Goal: Task Accomplishment & Management: Use online tool/utility

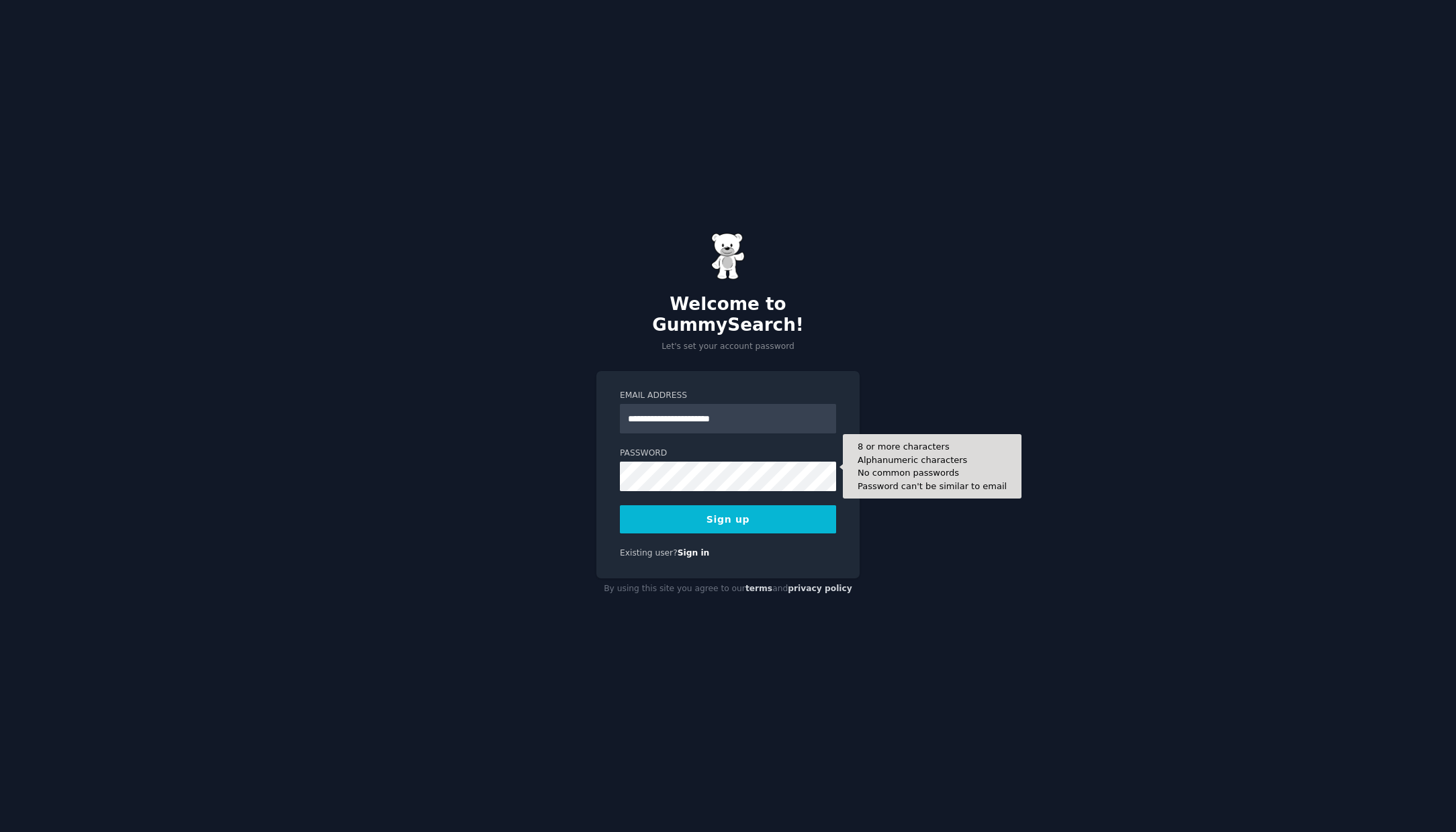
type input "**********"
click at [719, 508] on button "Sign up" at bounding box center [728, 519] width 216 height 28
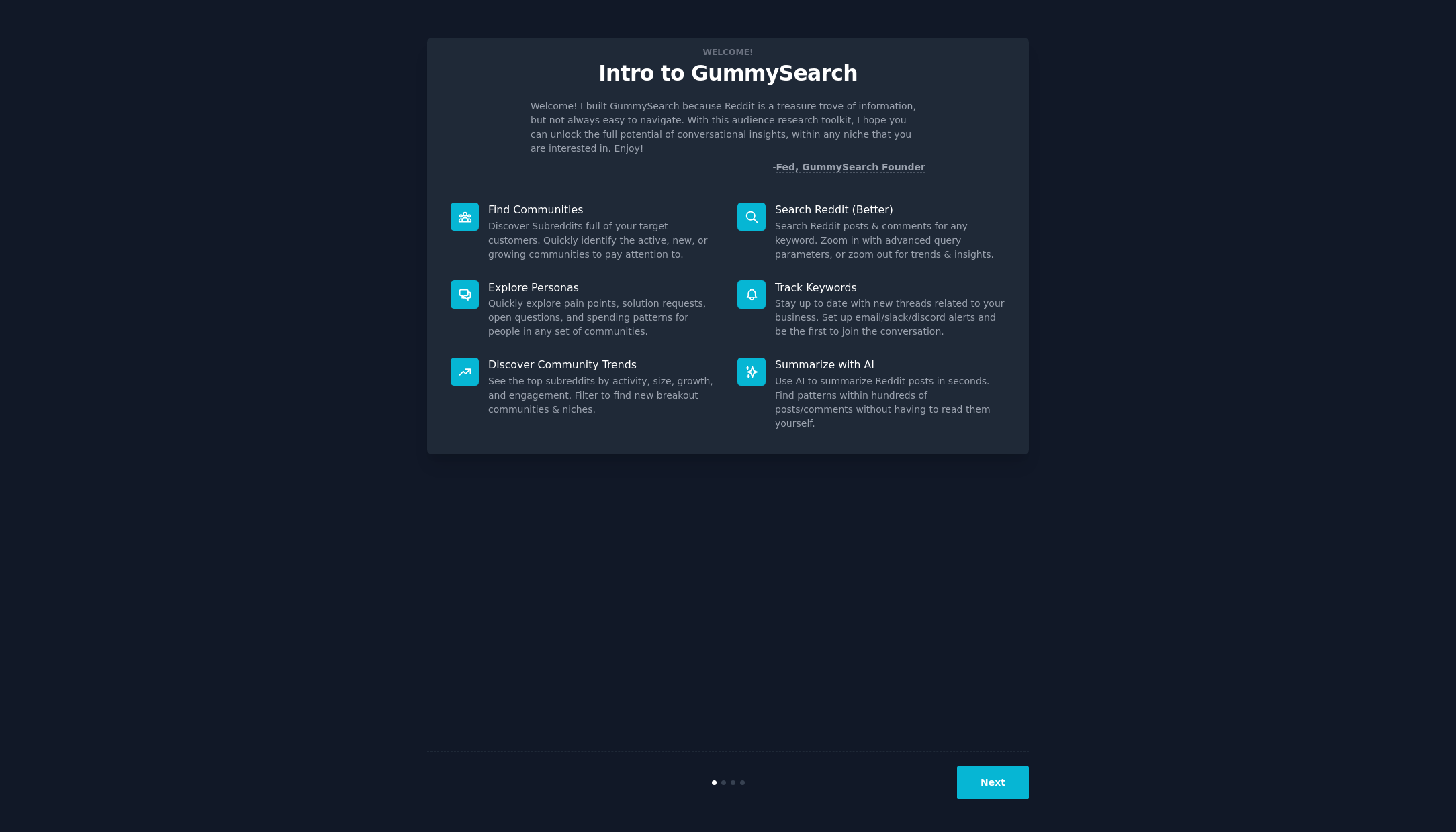
click at [750, 210] on icon at bounding box center [751, 217] width 14 height 14
click at [826, 203] on p "Search Reddit (Better)" at bounding box center [890, 210] width 230 height 14
click at [990, 786] on button "Next" at bounding box center [993, 783] width 72 height 33
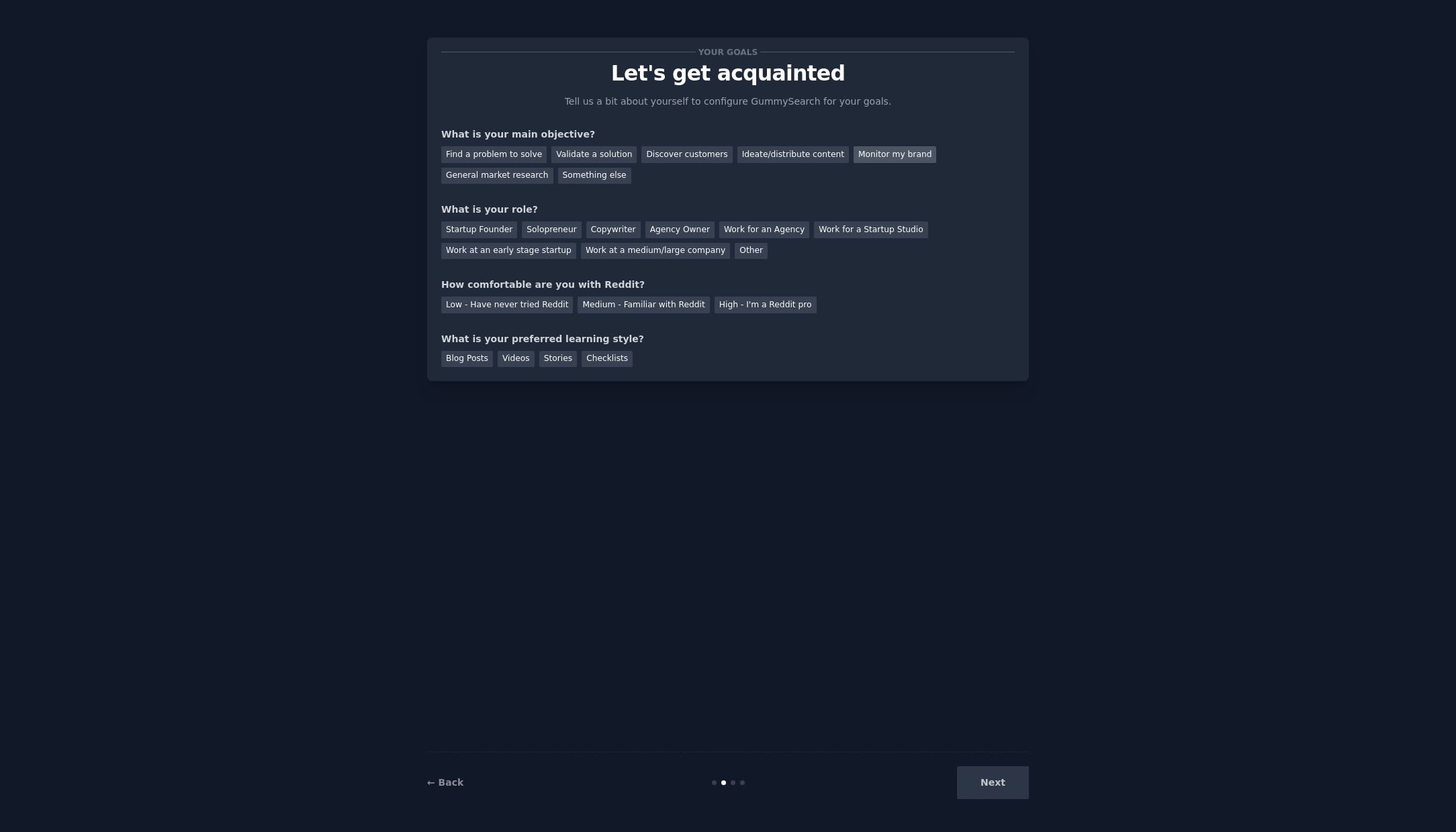
click at [871, 160] on div "Monitor my brand" at bounding box center [894, 154] width 82 height 17
click at [545, 231] on div "Solopreneur" at bounding box center [551, 230] width 59 height 17
click at [656, 305] on div "Medium - Familiar with Reddit" at bounding box center [643, 305] width 131 height 17
click at [474, 358] on div "Blog Posts" at bounding box center [467, 359] width 52 height 17
click at [512, 359] on div "Videos" at bounding box center [516, 359] width 37 height 17
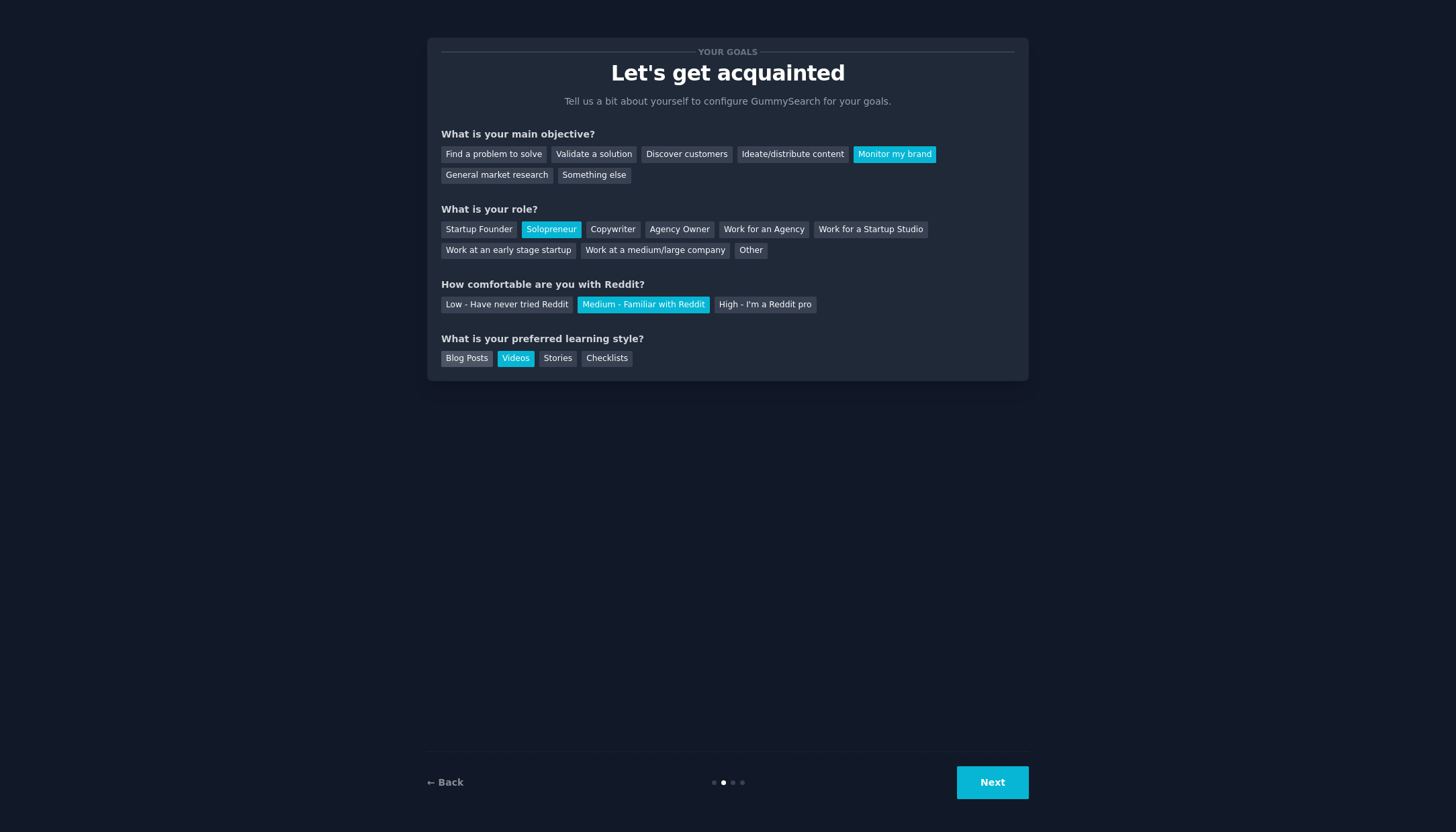
click at [472, 358] on div "Blog Posts" at bounding box center [467, 359] width 52 height 17
click at [511, 357] on div "Videos" at bounding box center [516, 359] width 37 height 17
click at [490, 358] on div "Blog Posts" at bounding box center [467, 359] width 52 height 17
click at [994, 786] on button "Next" at bounding box center [993, 783] width 72 height 33
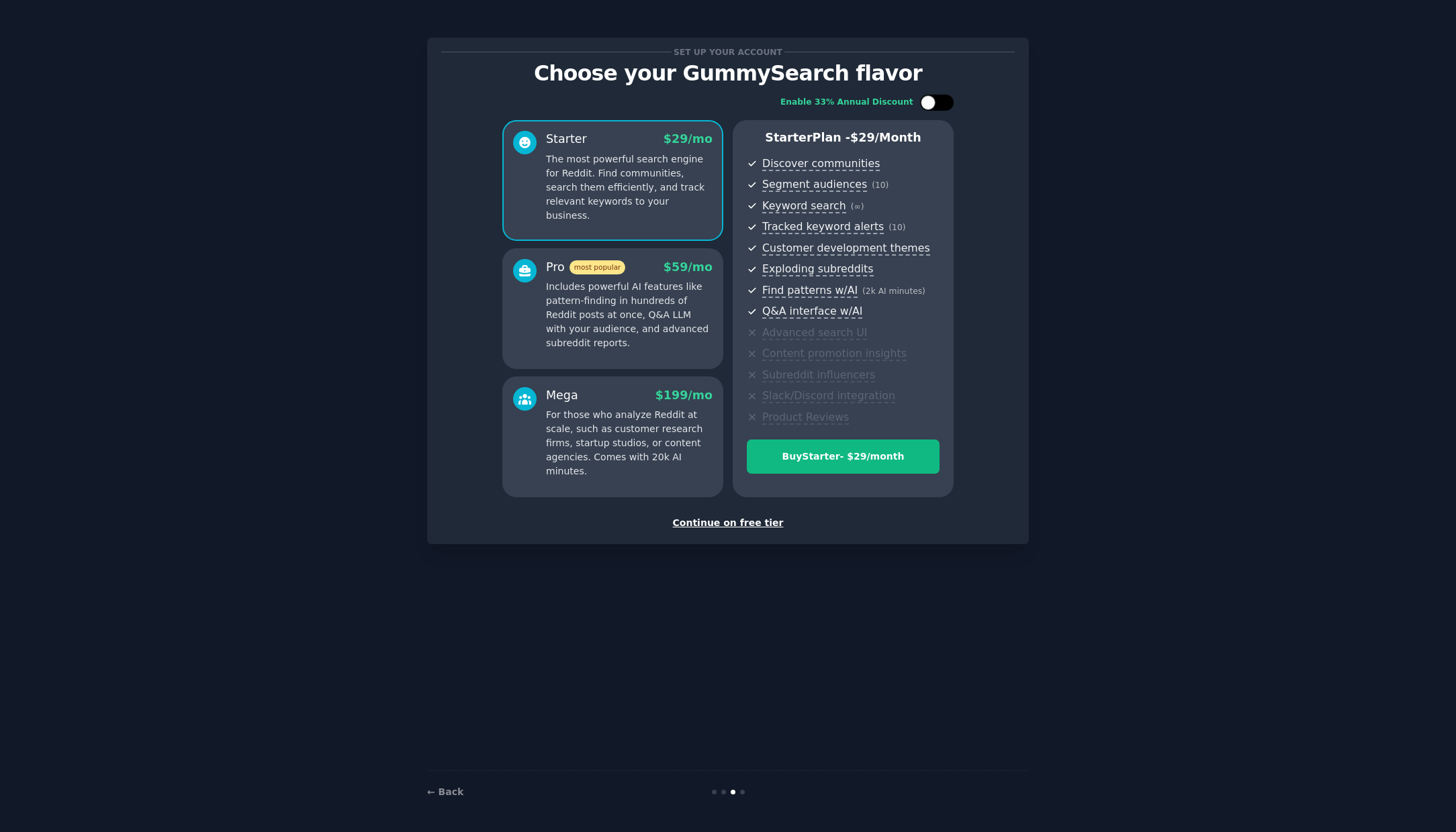
click at [944, 103] on div at bounding box center [943, 103] width 7 height 7
checkbox input "true"
click at [739, 518] on div "Continue on free tier" at bounding box center [728, 523] width 573 height 14
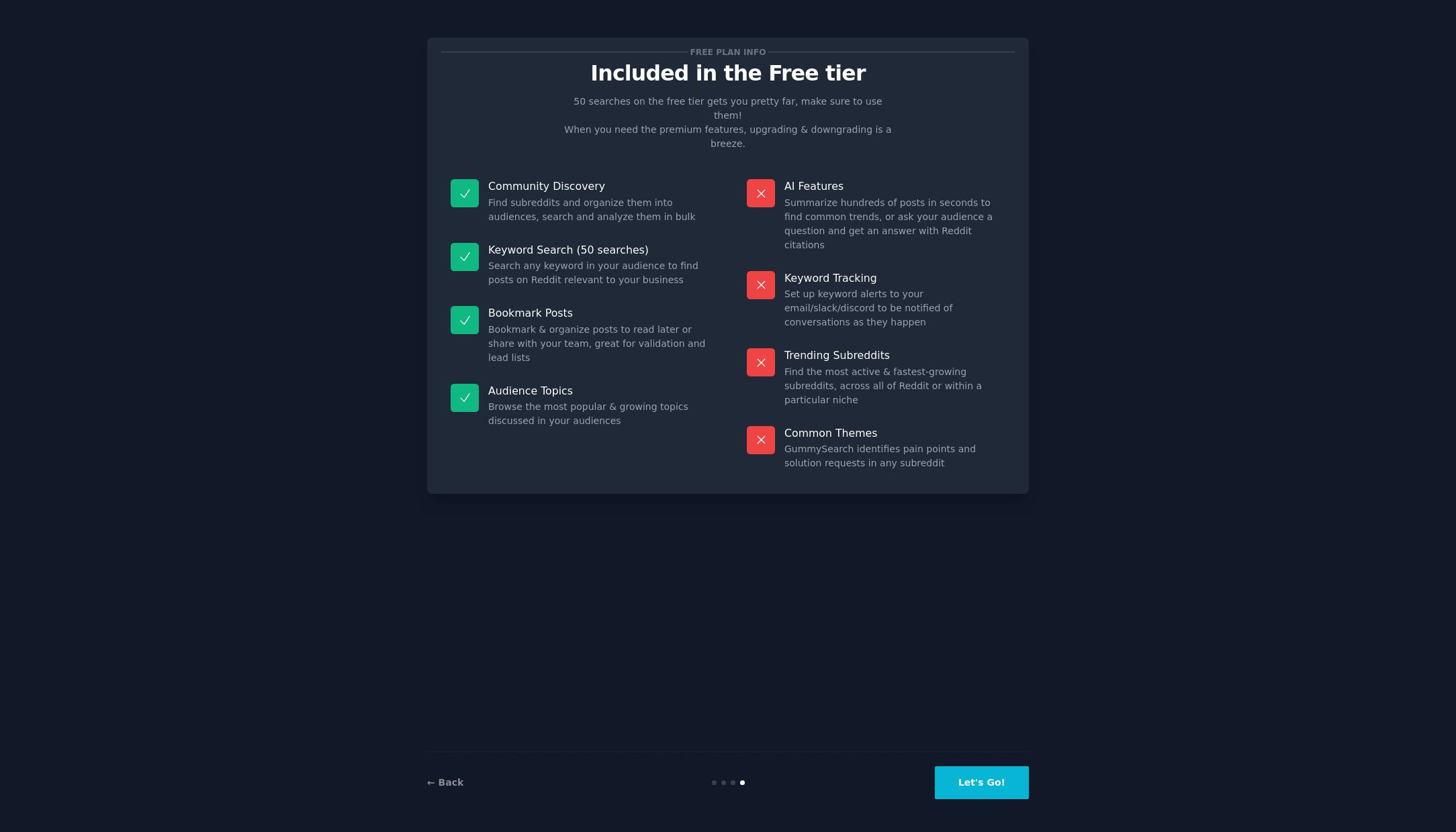
click at [975, 782] on button "Let's Go!" at bounding box center [982, 783] width 94 height 33
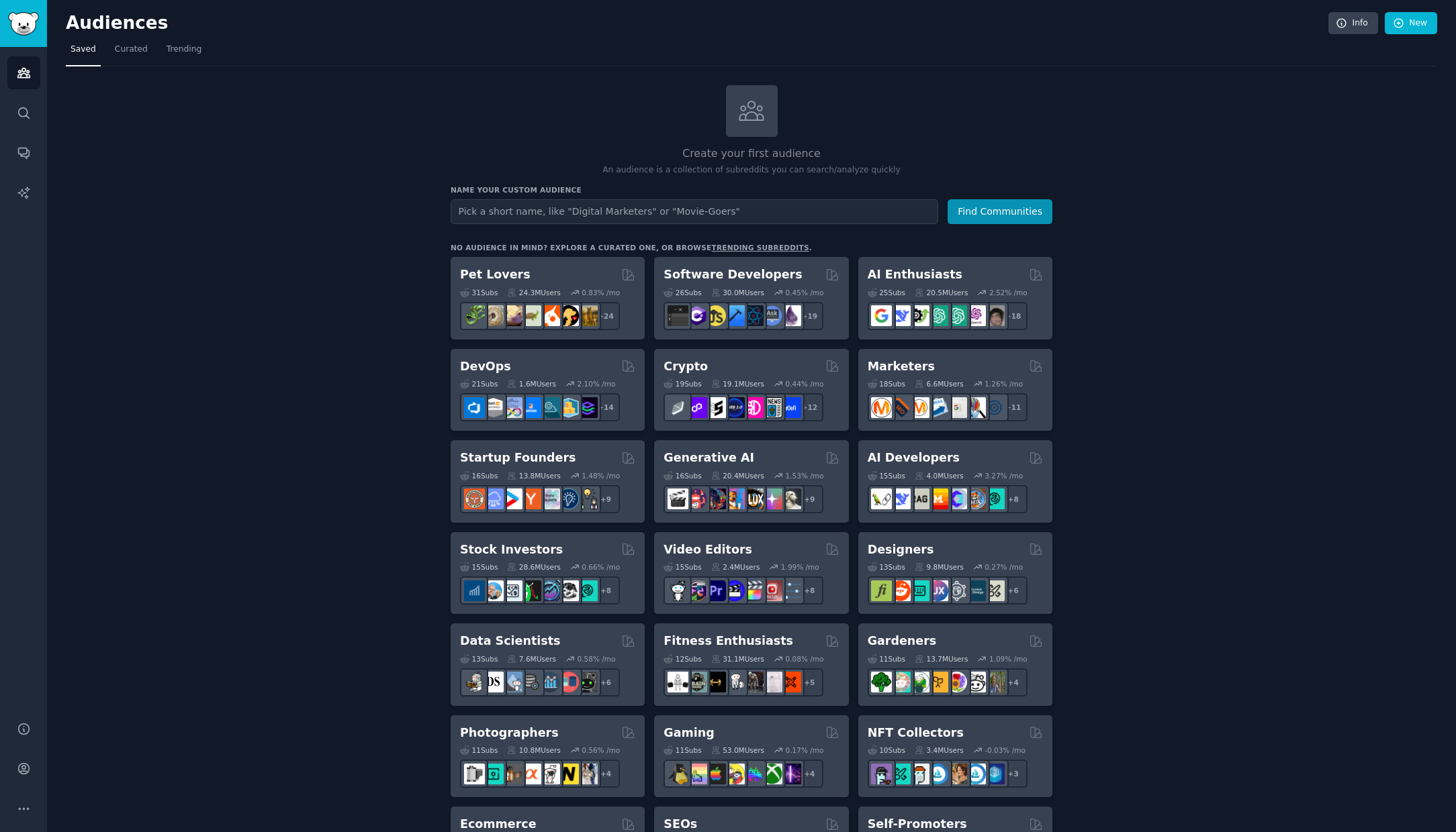
click at [483, 218] on input "text" at bounding box center [694, 212] width 487 height 24
type input "Layerneer"
click at [996, 210] on button "Find Communities" at bounding box center [1000, 212] width 105 height 24
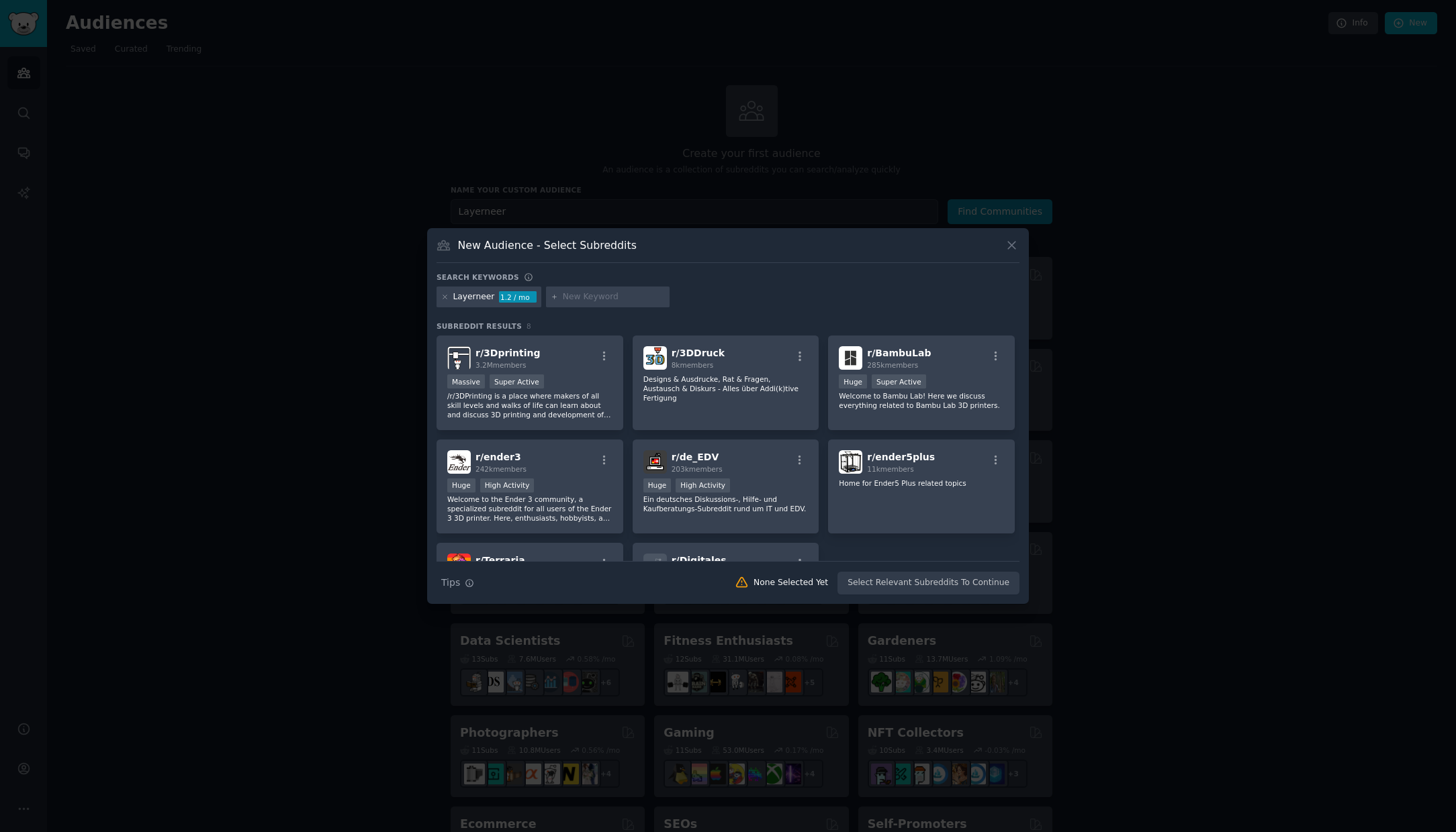
click at [582, 297] on input "text" at bounding box center [614, 297] width 102 height 12
click at [551, 299] on icon at bounding box center [554, 297] width 7 height 7
click at [553, 298] on icon at bounding box center [554, 297] width 3 height 3
click at [598, 313] on div "Search keywords Layerneer 1.2 / mo bedweld Subreddit Results 8 r/ 3Dprinting 3.…" at bounding box center [728, 433] width 583 height 322
click at [606, 299] on input "bedweld" at bounding box center [614, 297] width 102 height 12
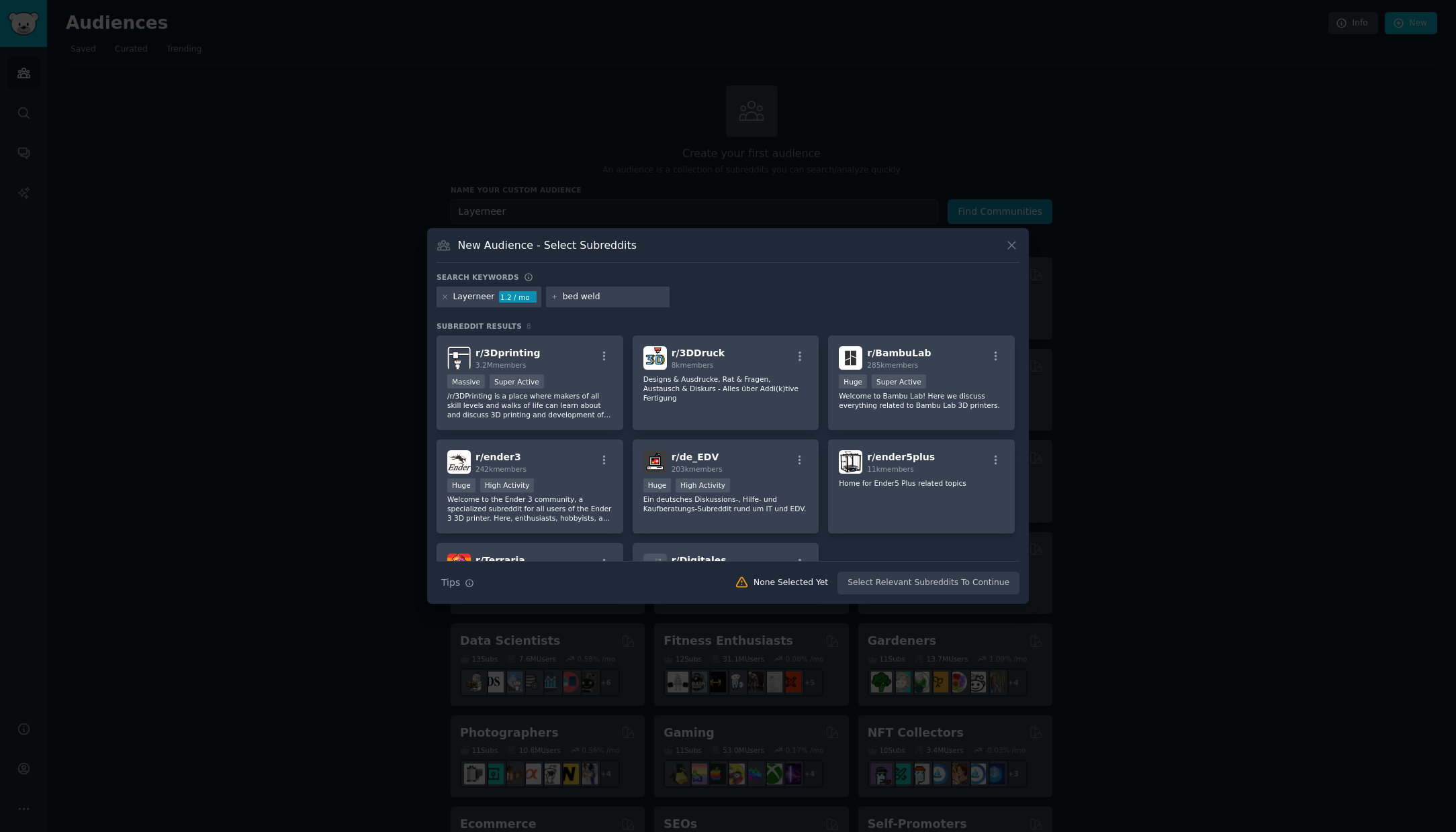
type input "bed weld"
click at [599, 318] on div "Search keywords Layerneer 1.2 / mo bed weld Subreddit Results 8 r/ 3Dprinting 3…" at bounding box center [728, 433] width 583 height 322
click at [573, 350] on div "r/ 3Dprinting 3.2M members" at bounding box center [530, 358] width 165 height 24
click at [966, 374] on div "Huge Super Active" at bounding box center [921, 382] width 165 height 17
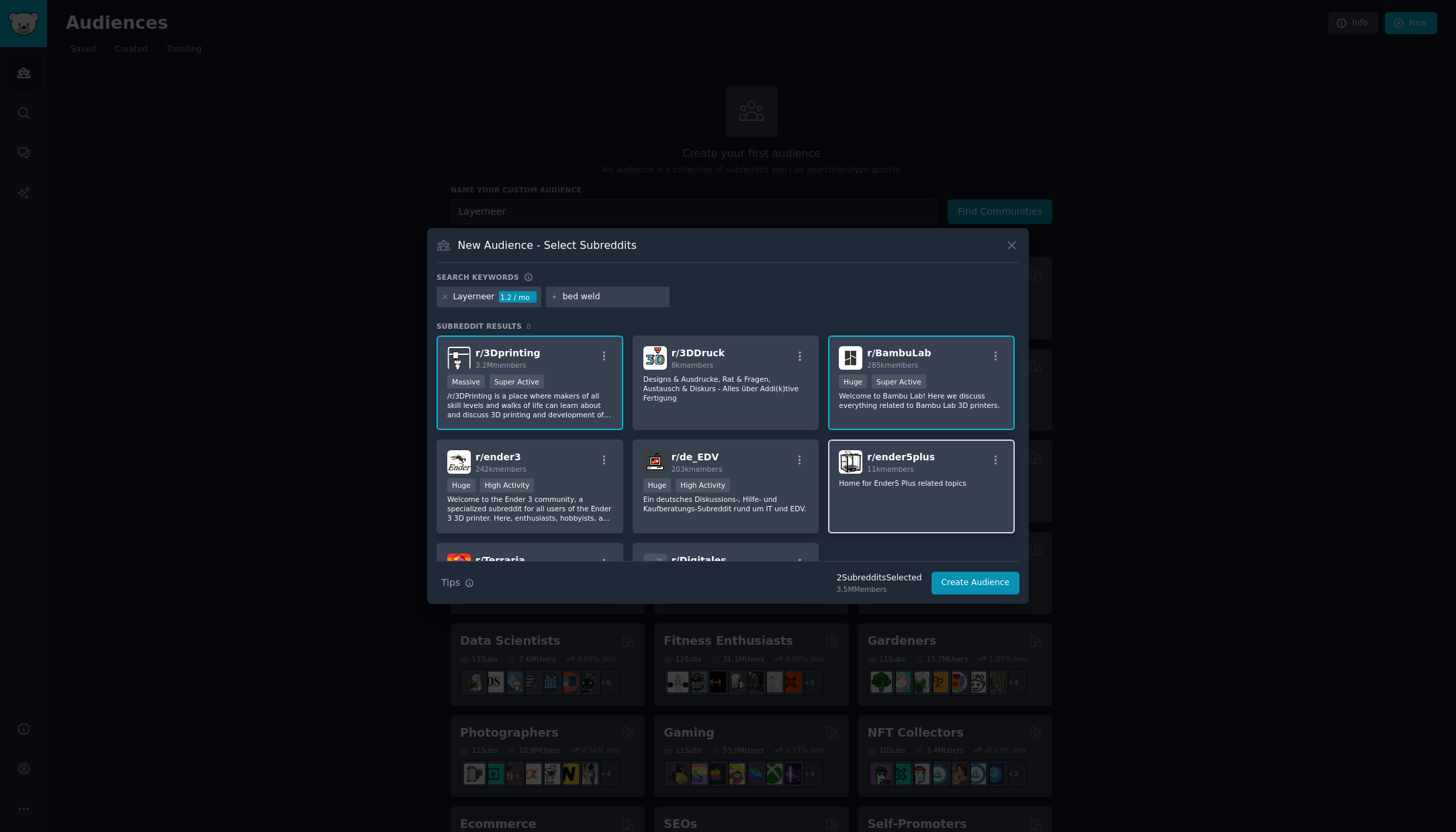
click at [947, 494] on div "r/ ender5plus 11k members Home for Ender5 Plus related topics" at bounding box center [921, 486] width 187 height 95
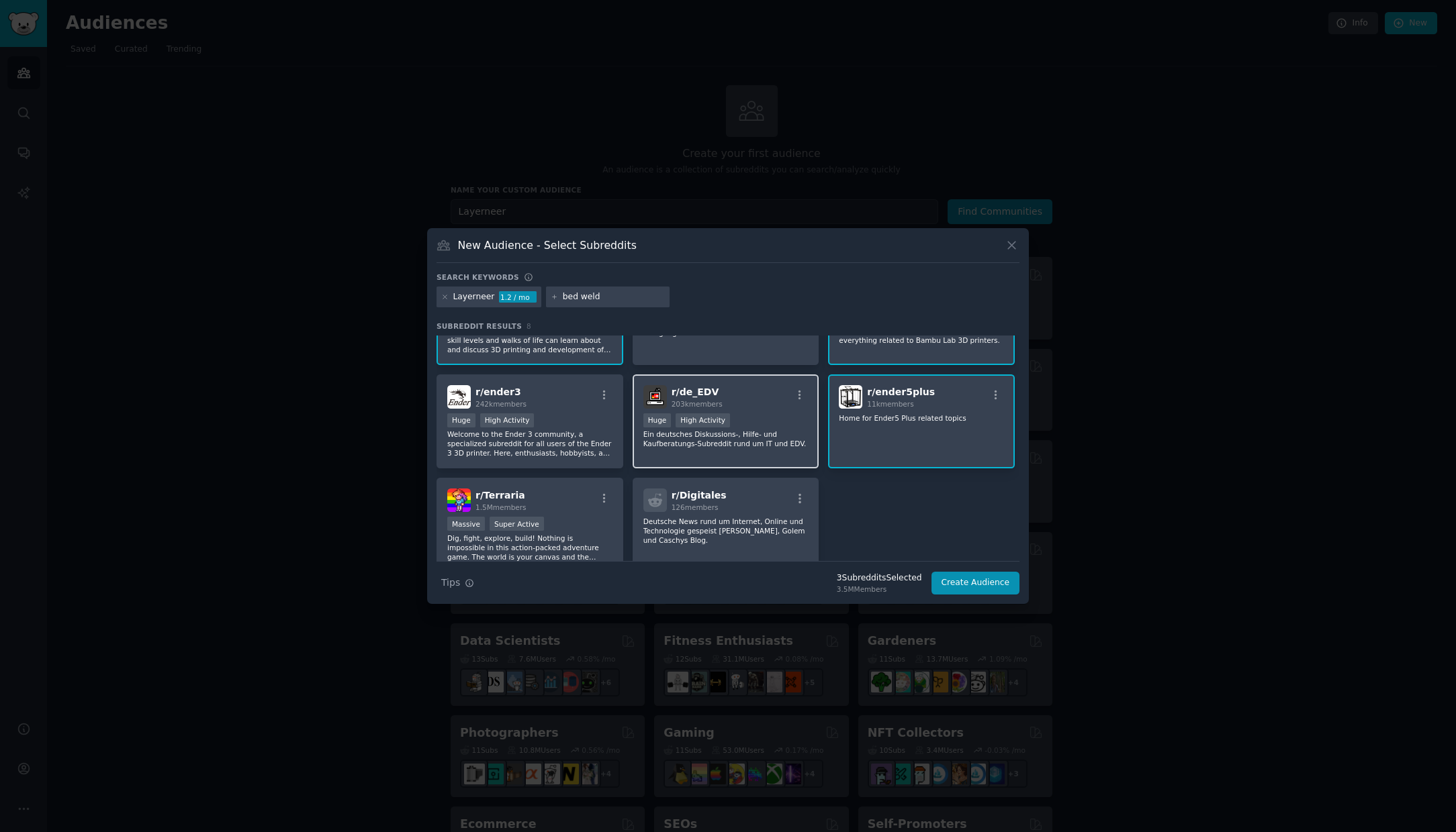
scroll to position [66, 0]
click at [570, 406] on div "r/ ender3 242k members" at bounding box center [530, 396] width 165 height 24
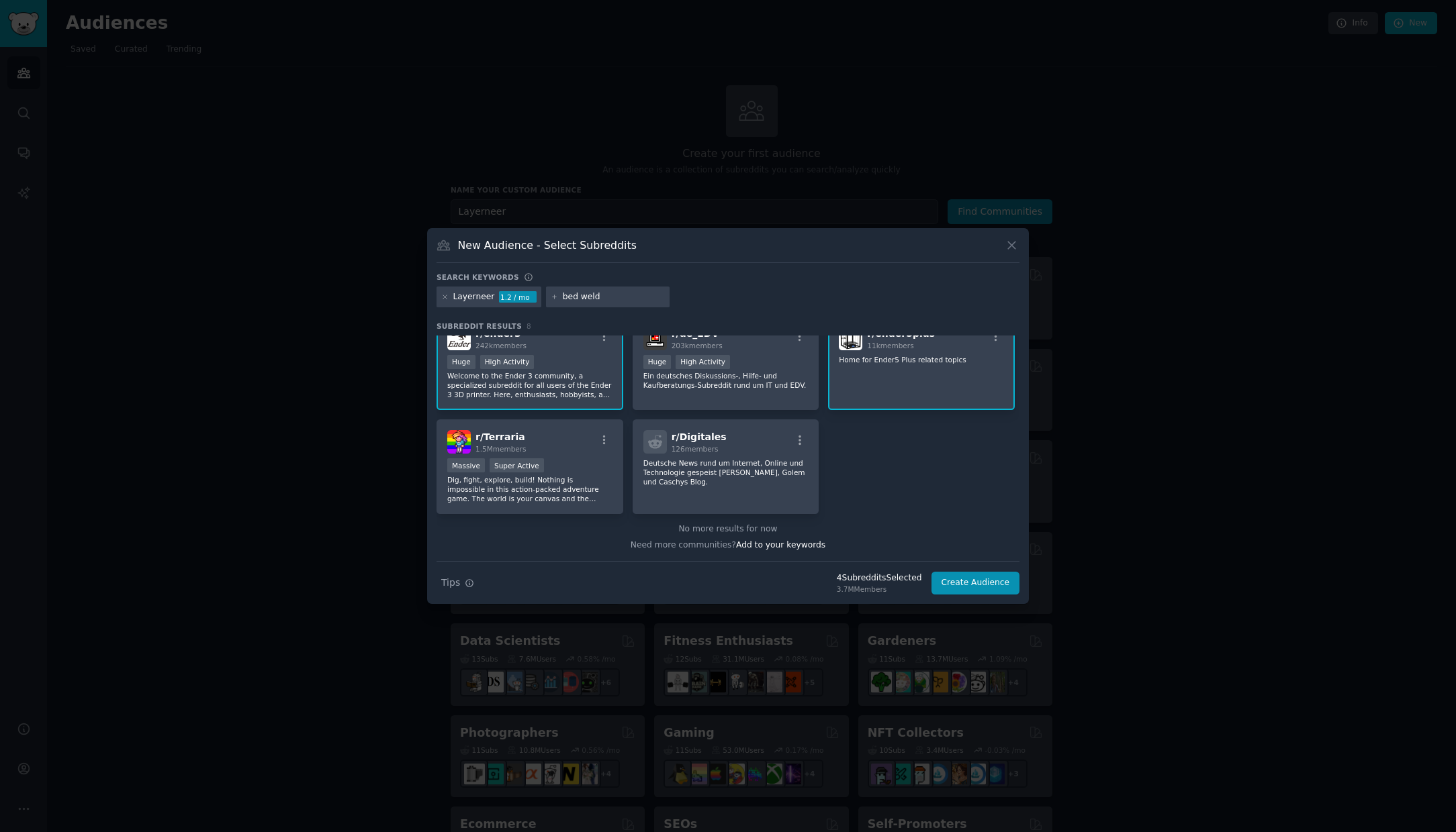
scroll to position [123, 0]
click at [468, 581] on icon "button" at bounding box center [470, 583] width 10 height 10
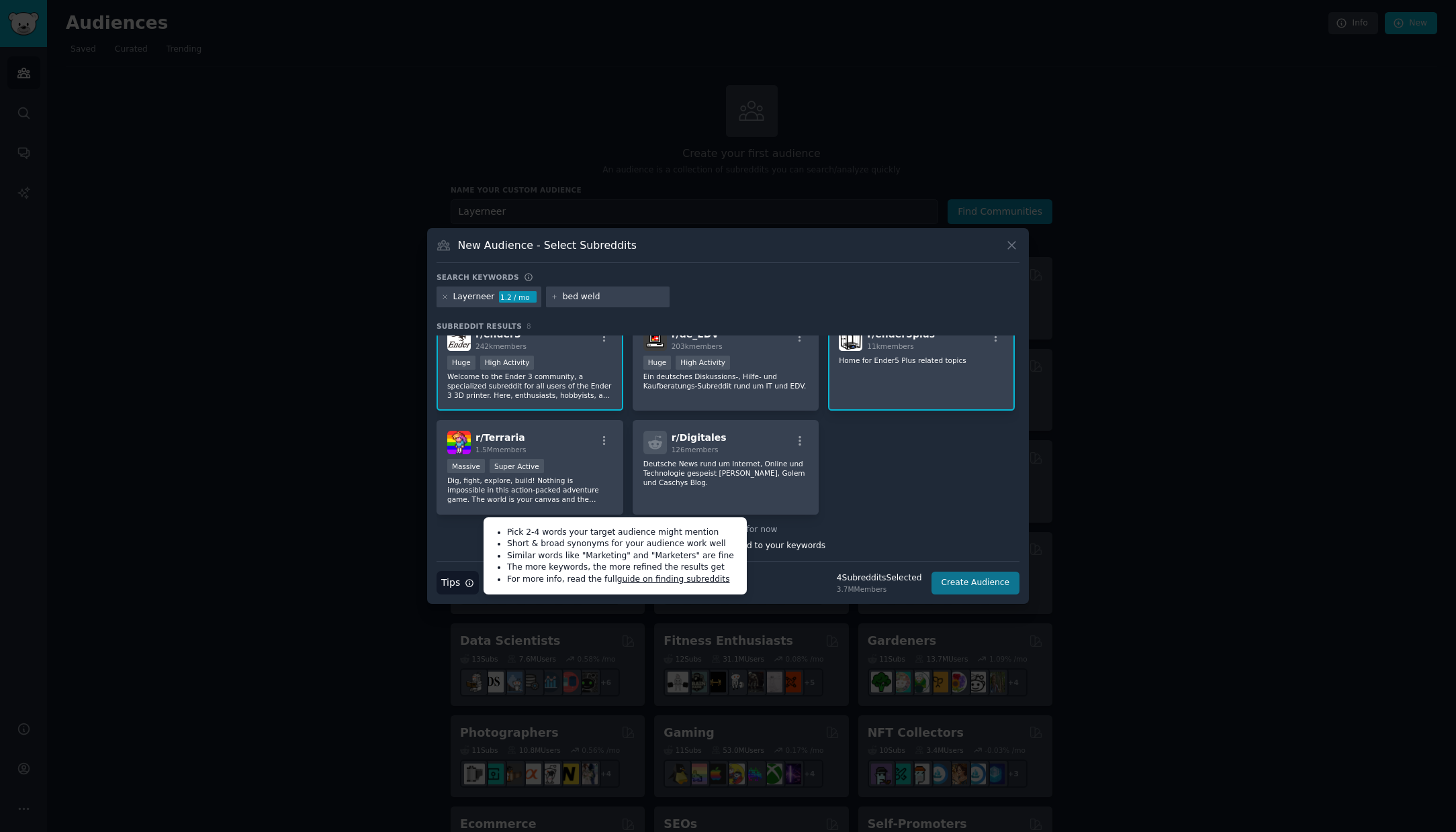
click at [974, 582] on button "Create Audience" at bounding box center [975, 583] width 88 height 23
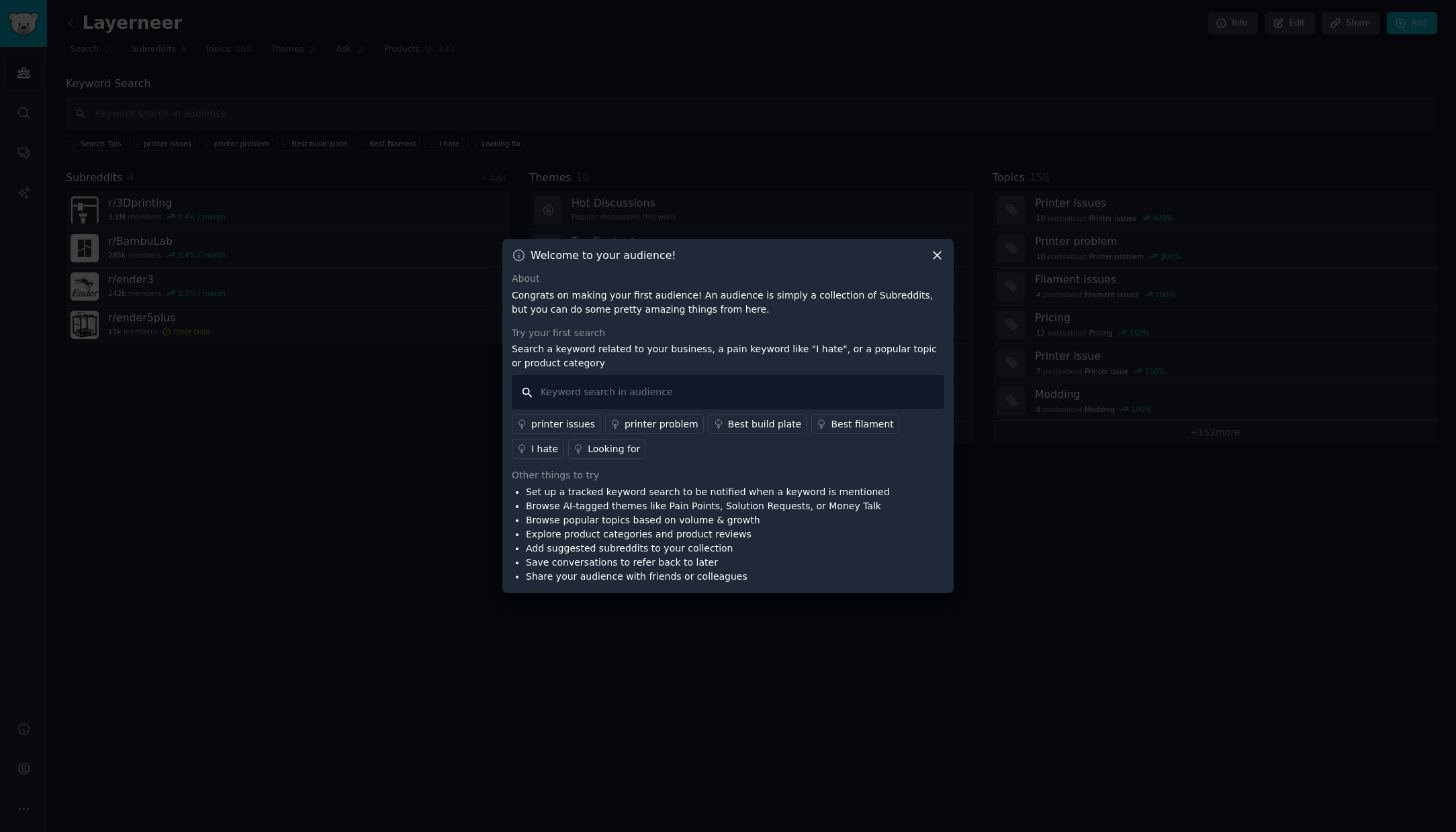
click at [581, 401] on input "text" at bounding box center [728, 392] width 432 height 34
type input "layerneer"
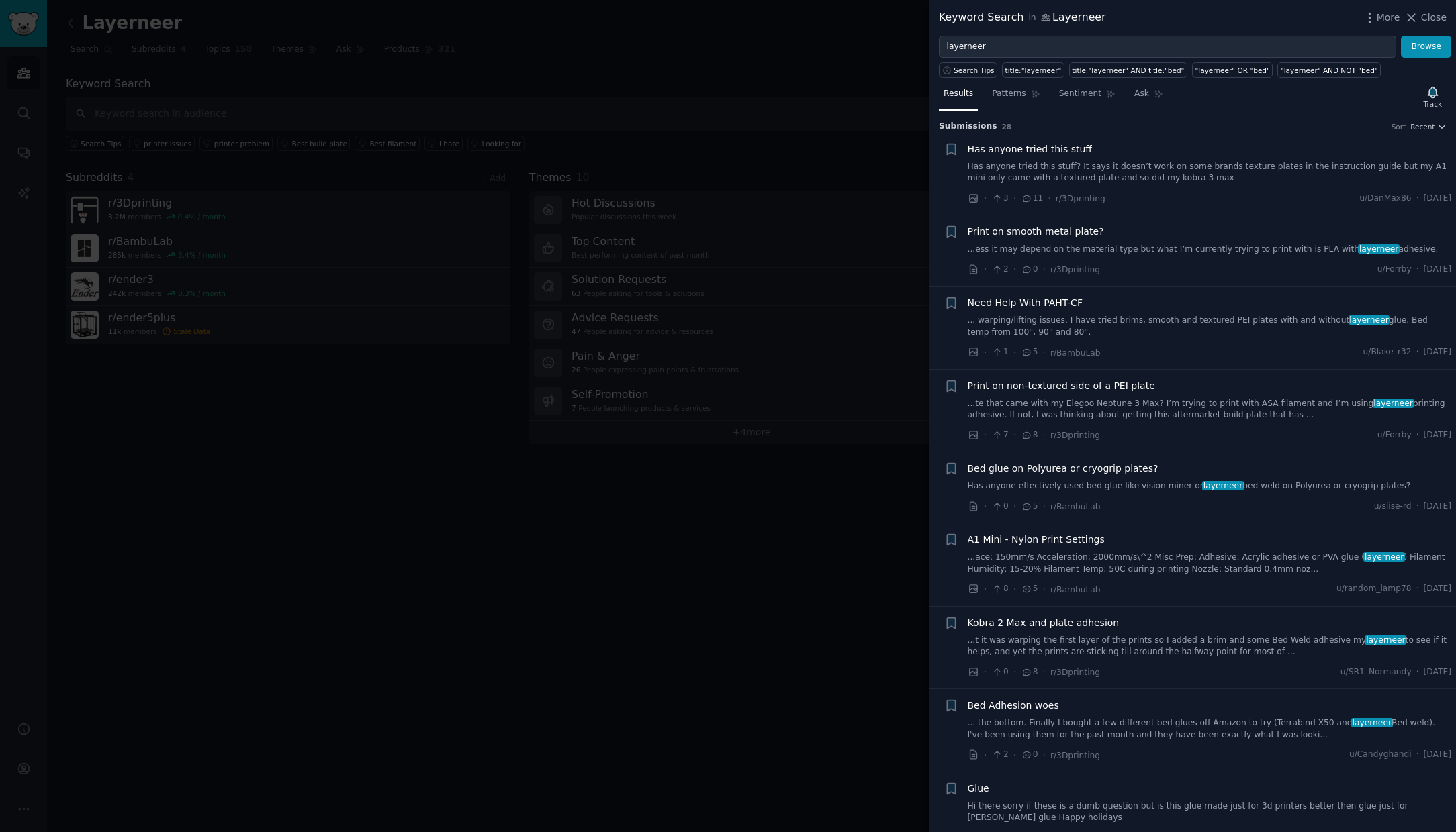
click at [1029, 199] on icon at bounding box center [1026, 198] width 7 height 6
click at [1035, 199] on span "11" at bounding box center [1031, 199] width 22 height 12
click at [1039, 150] on span "Has anyone tried this stuff" at bounding box center [1029, 149] width 124 height 14
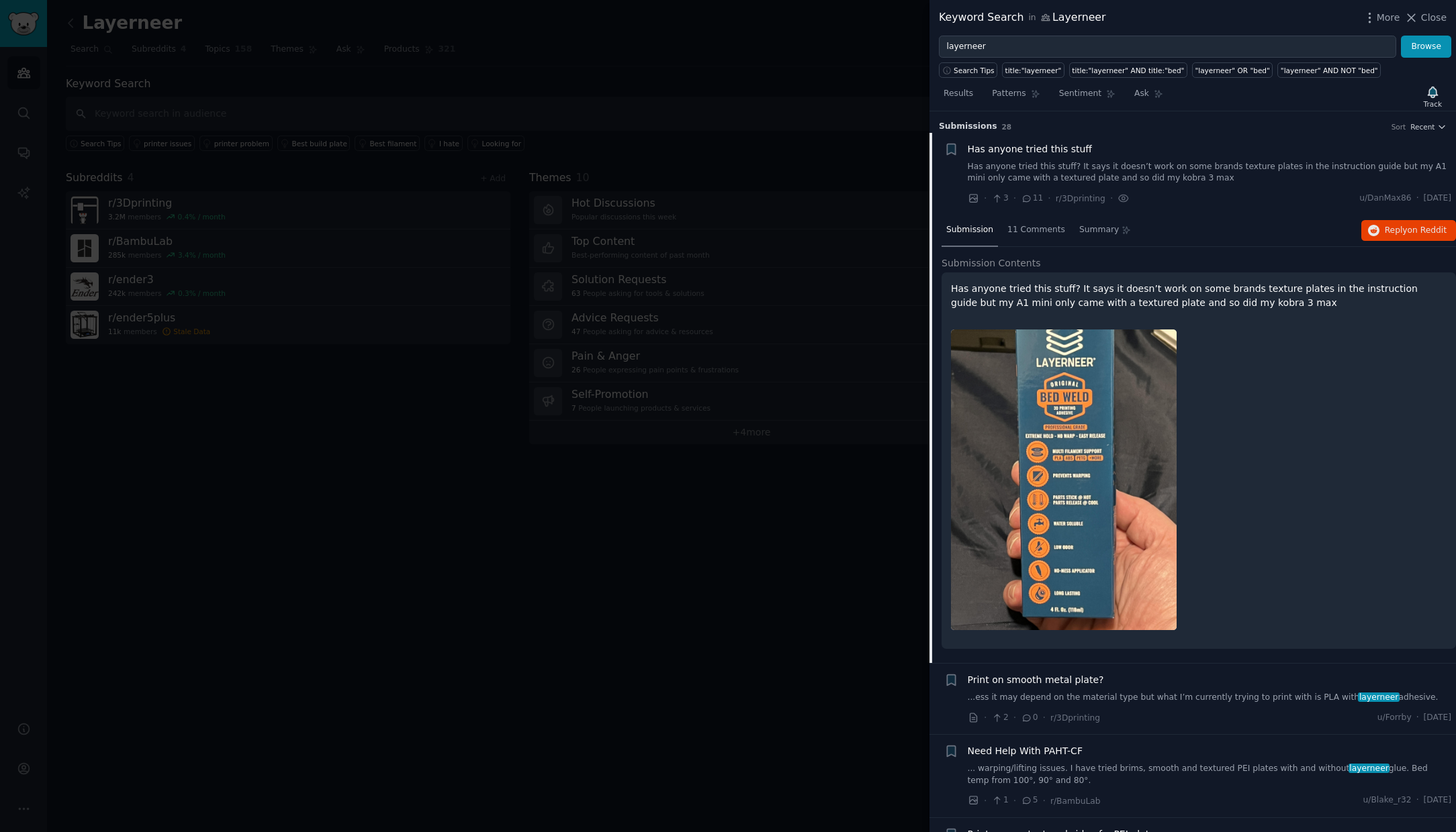
scroll to position [21, 0]
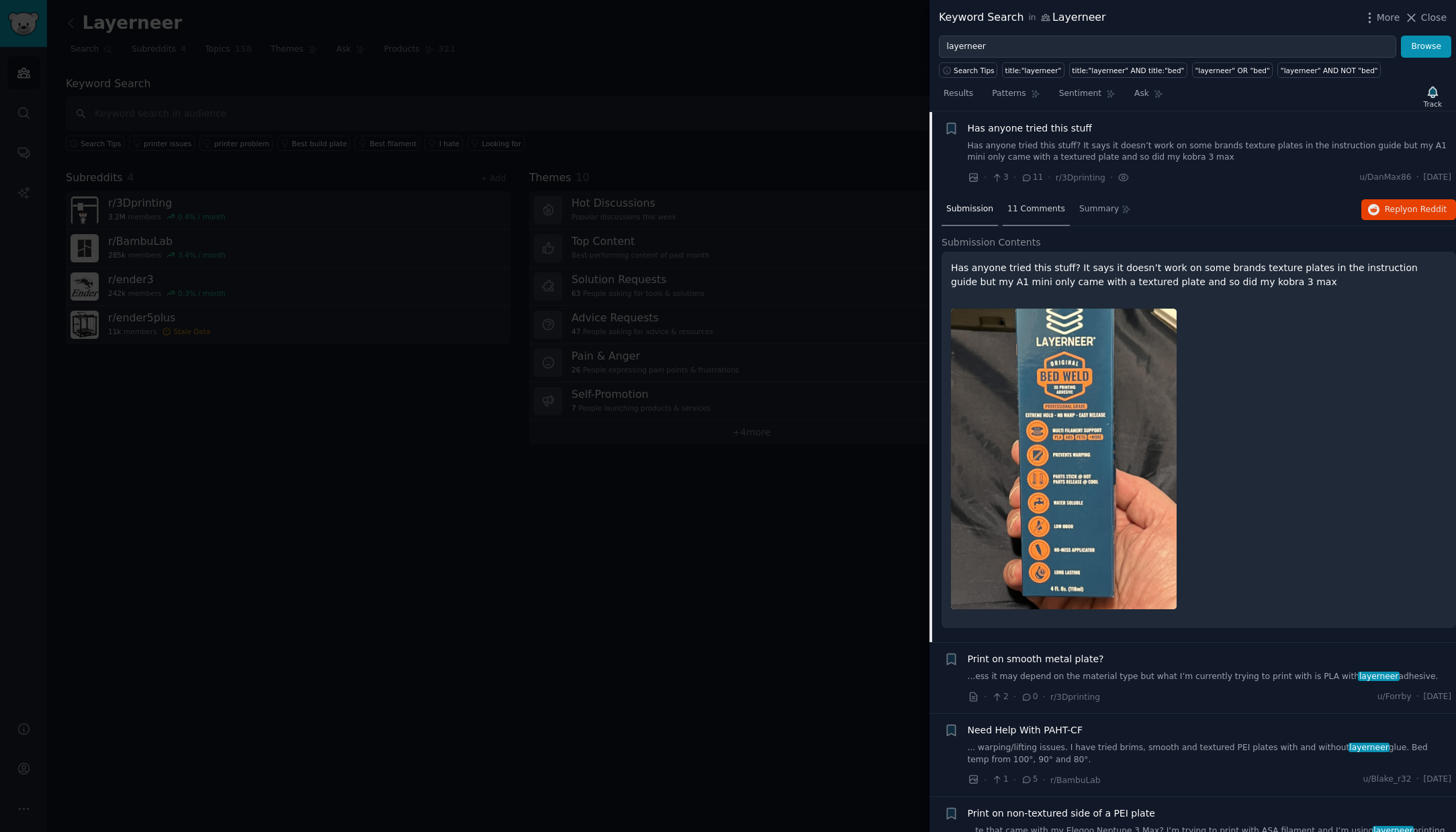
click at [1031, 212] on span "11 Comments" at bounding box center [1036, 210] width 58 height 12
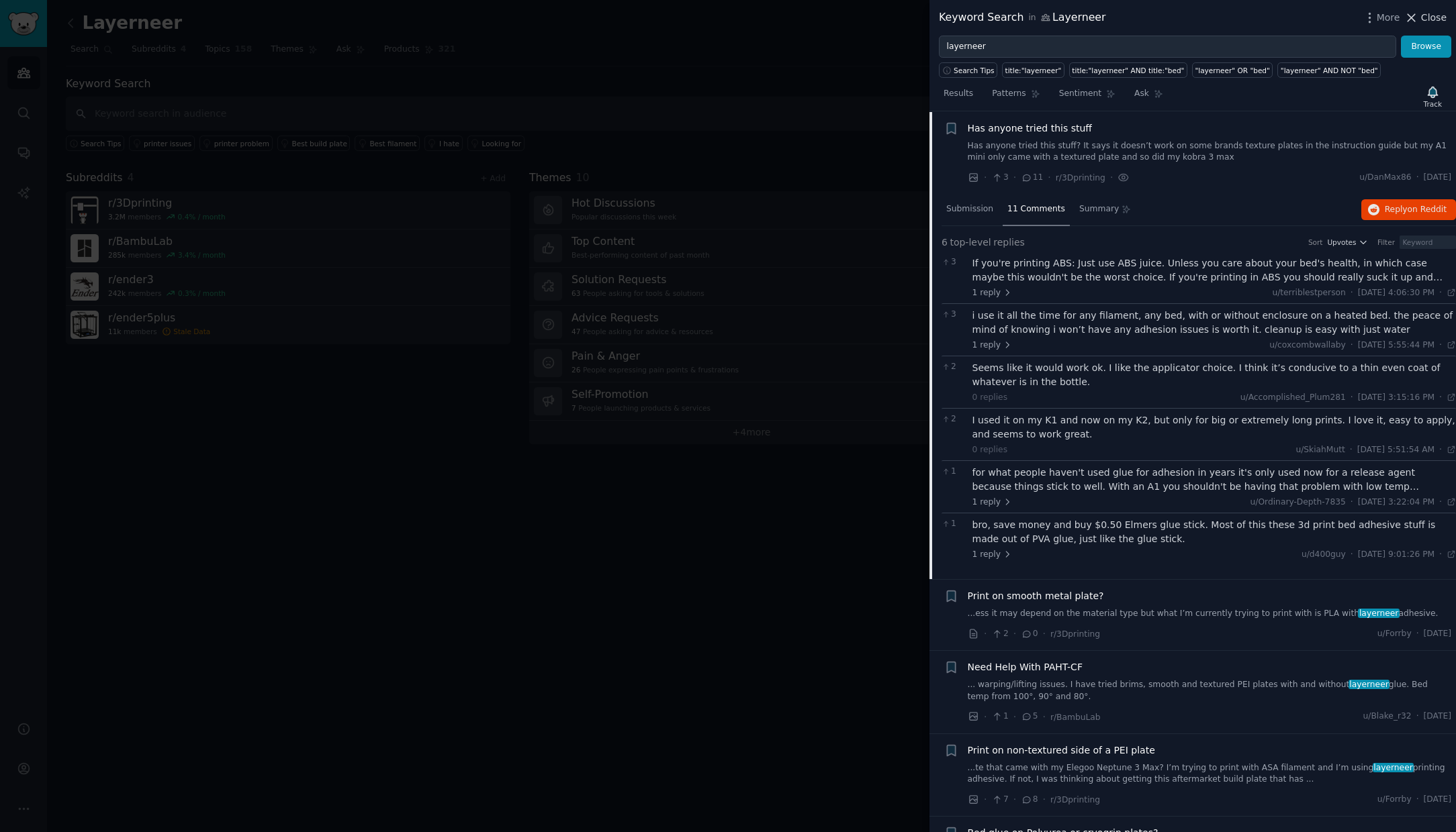
click at [1434, 18] on span "Close" at bounding box center [1433, 18] width 25 height 14
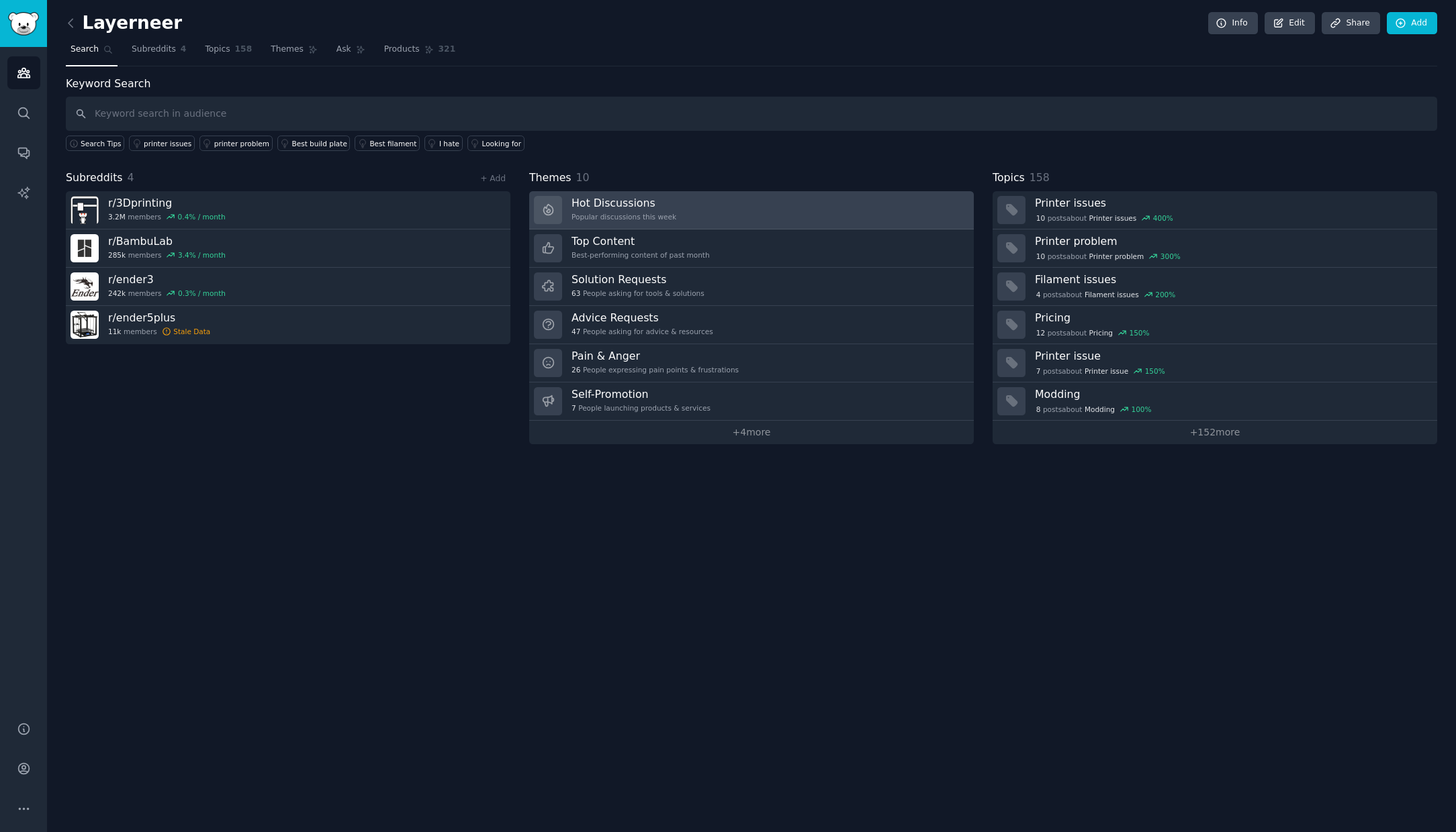
click at [619, 205] on h3 "Hot Discussions" at bounding box center [624, 203] width 105 height 14
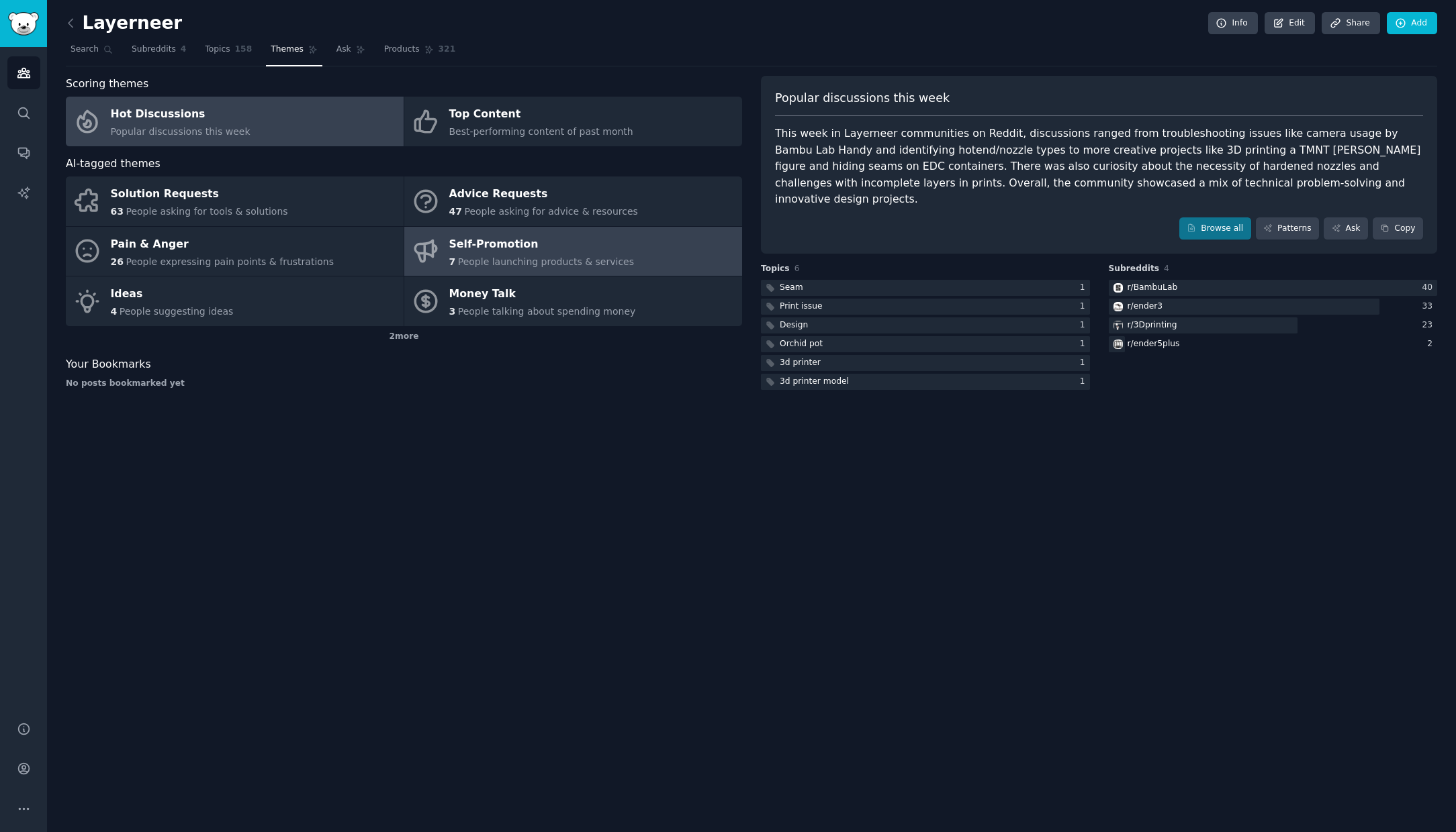
click at [504, 256] on span "People launching products & services" at bounding box center [546, 262] width 176 height 11
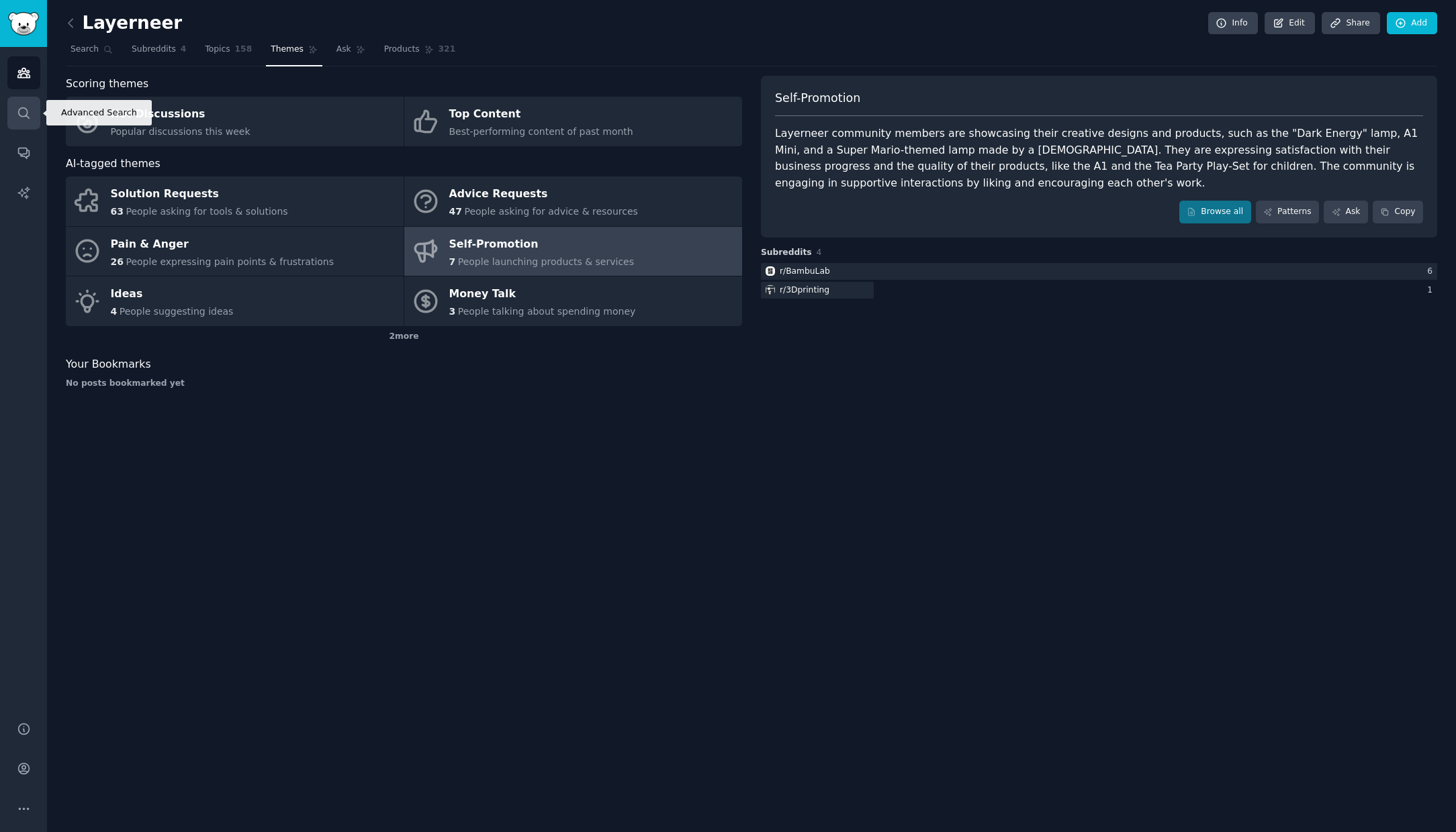
click at [30, 113] on icon "Sidebar" at bounding box center [24, 113] width 14 height 14
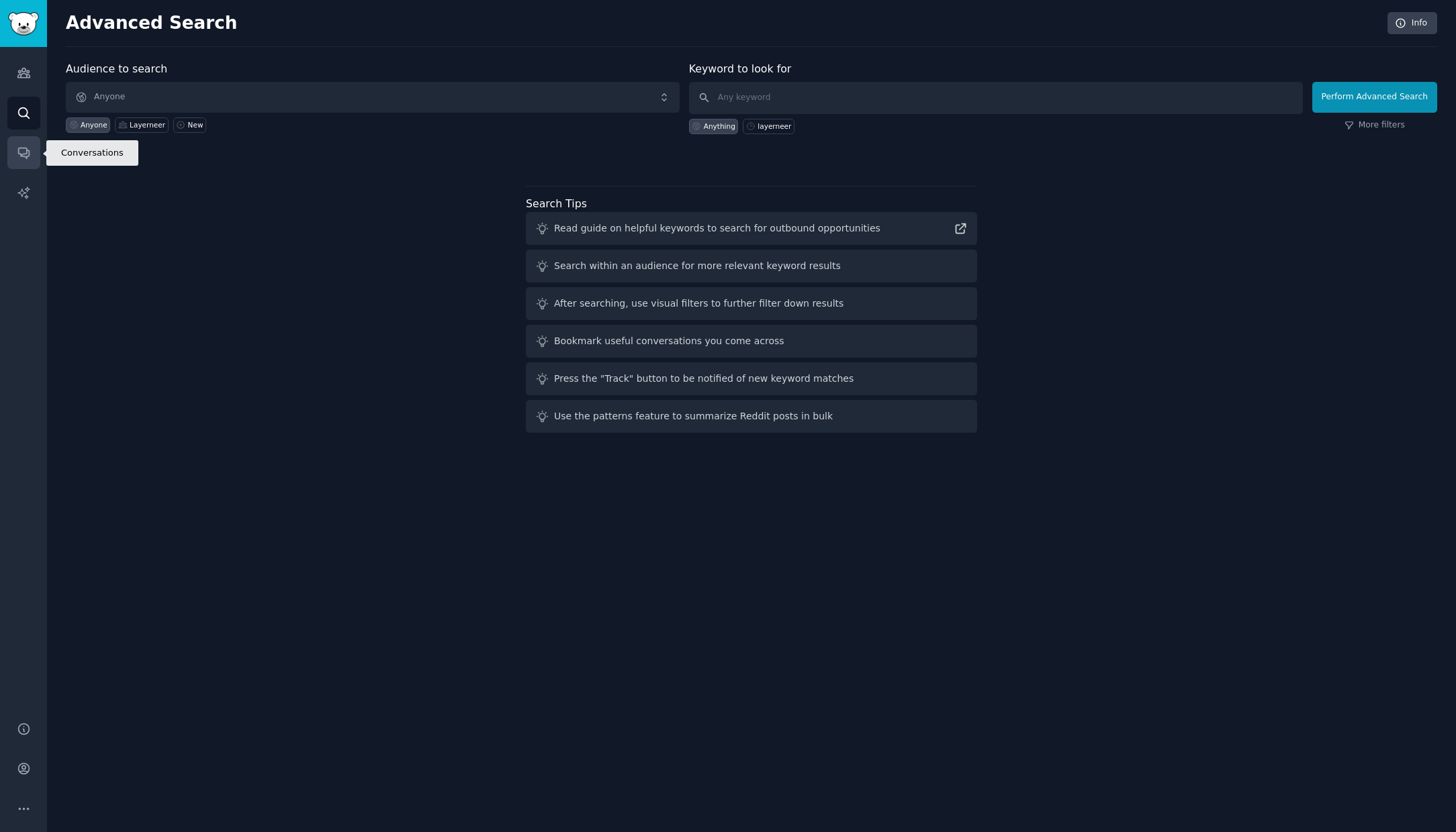
click at [31, 148] on link "Conversations" at bounding box center [24, 152] width 33 height 33
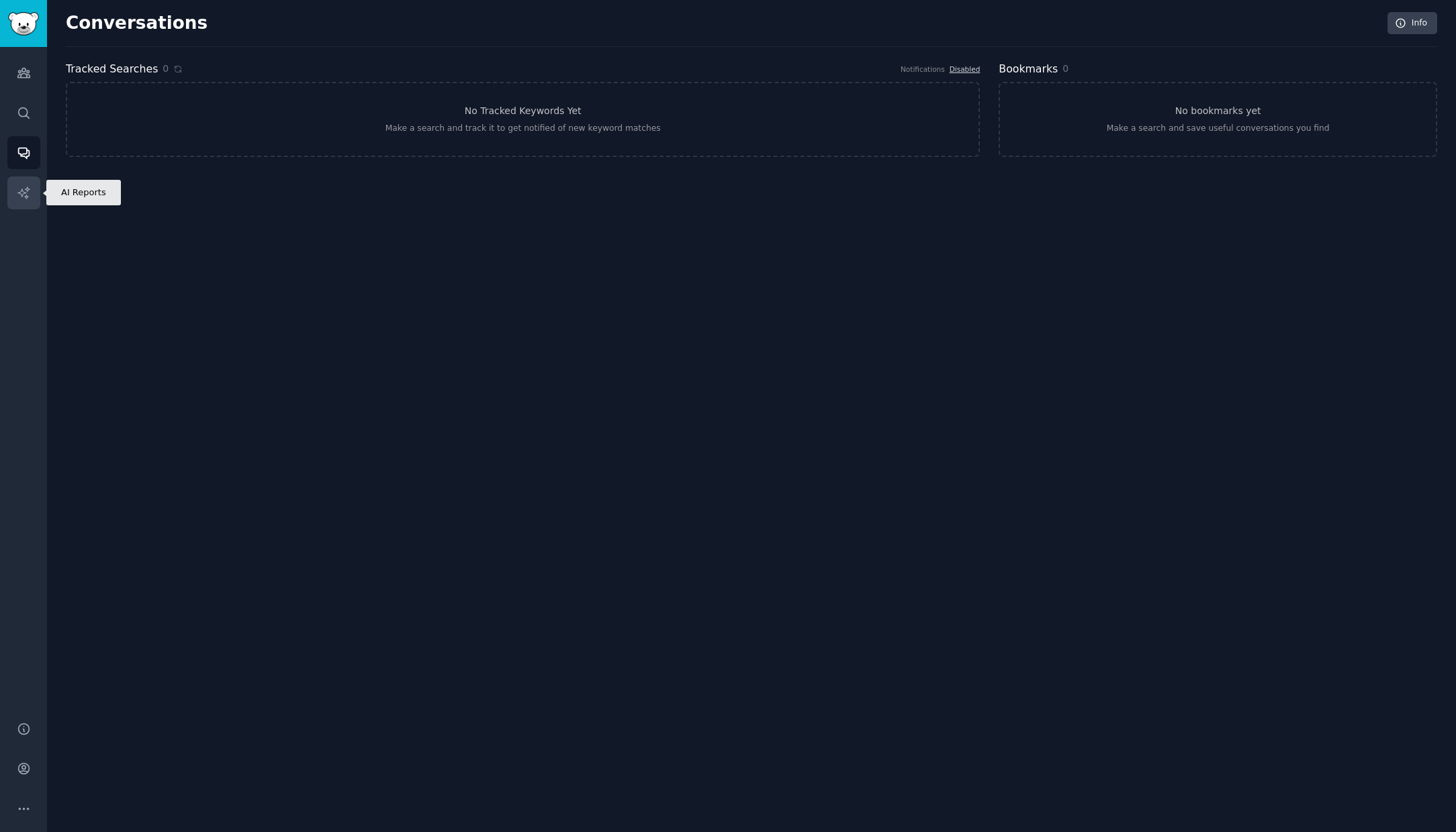
click at [29, 192] on icon "Sidebar" at bounding box center [24, 193] width 14 height 14
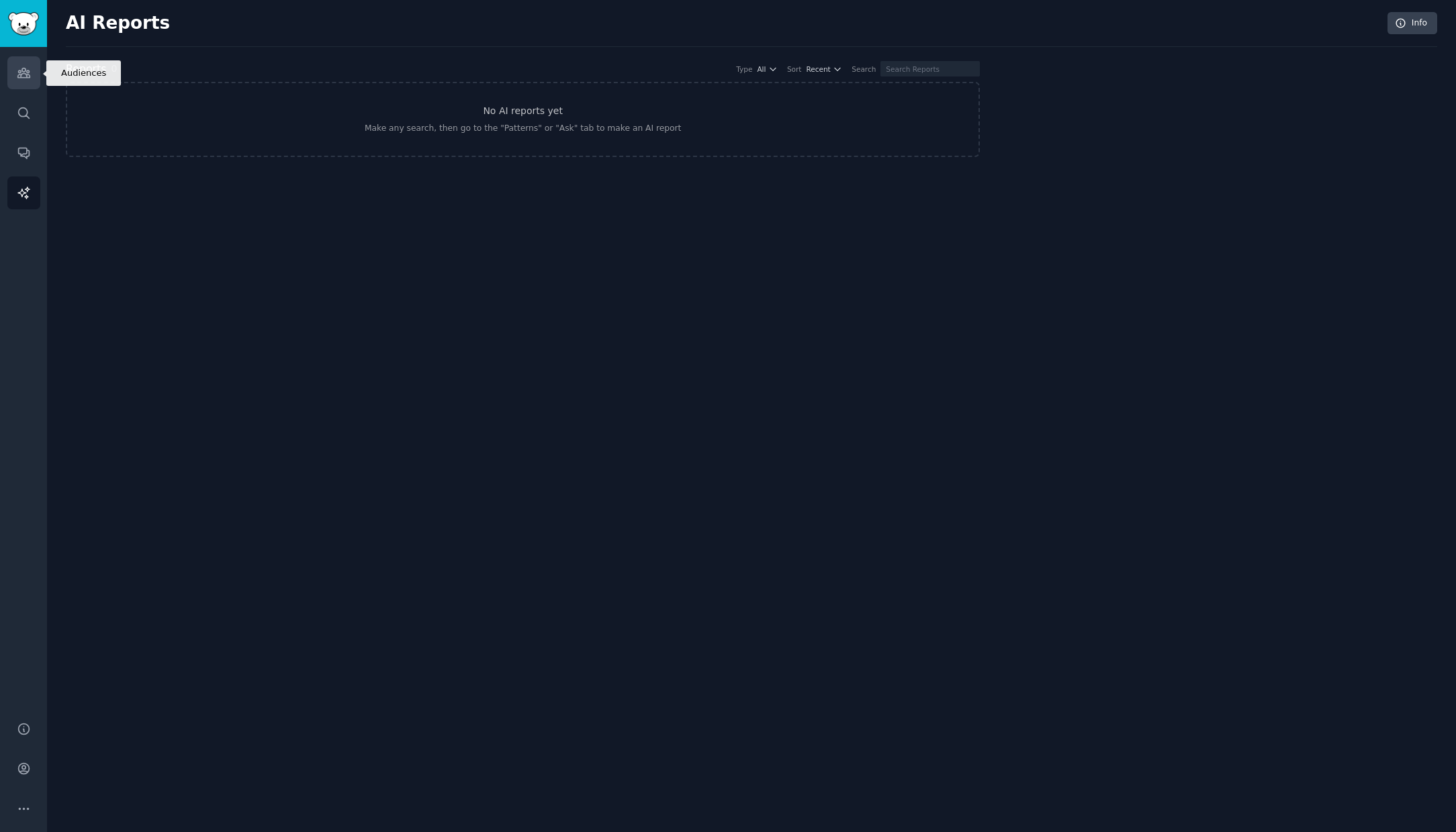
click at [20, 73] on icon "Sidebar" at bounding box center [24, 73] width 12 height 10
